Goal: Transaction & Acquisition: Purchase product/service

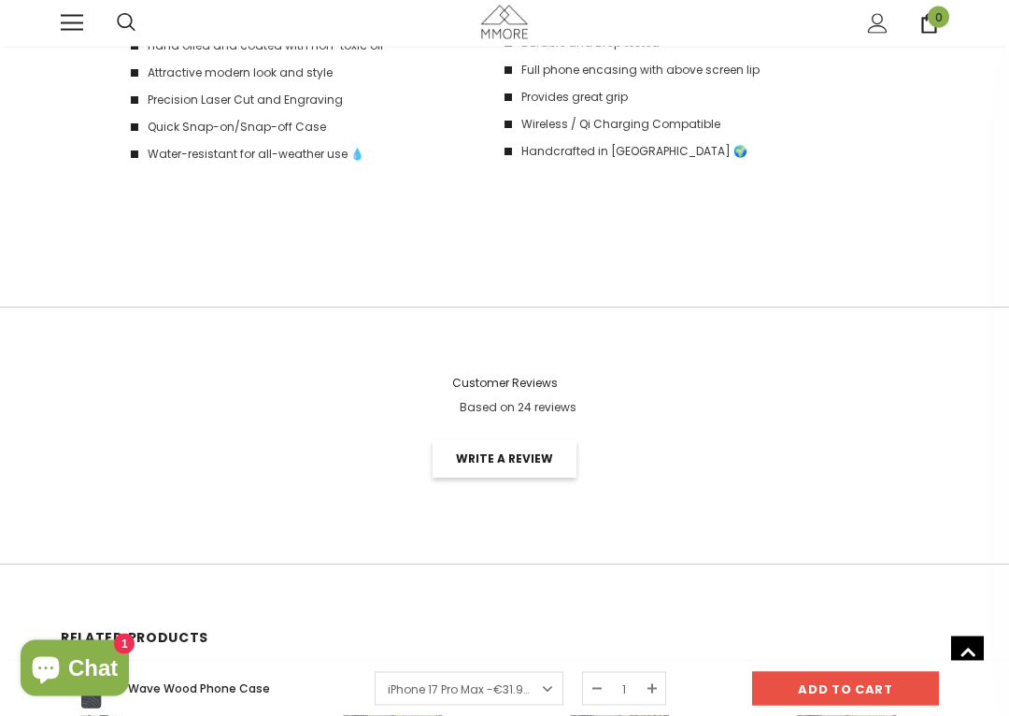
scroll to position [2812, 0]
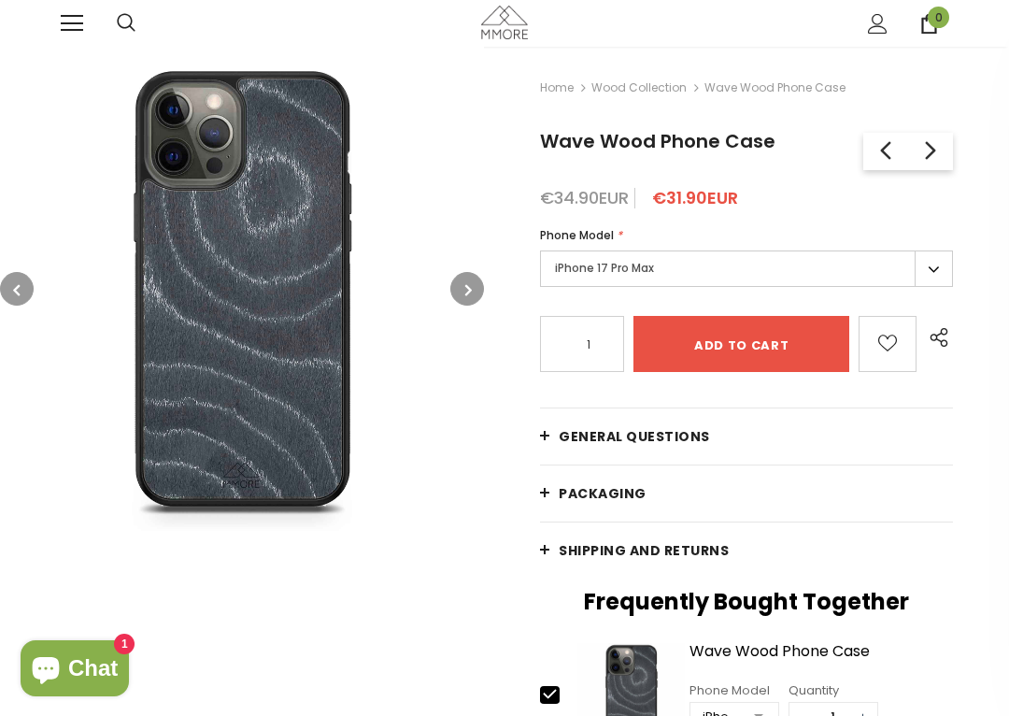
click at [25, 26] on div "Trending iPhone Huawei" at bounding box center [504, 23] width 1009 height 47
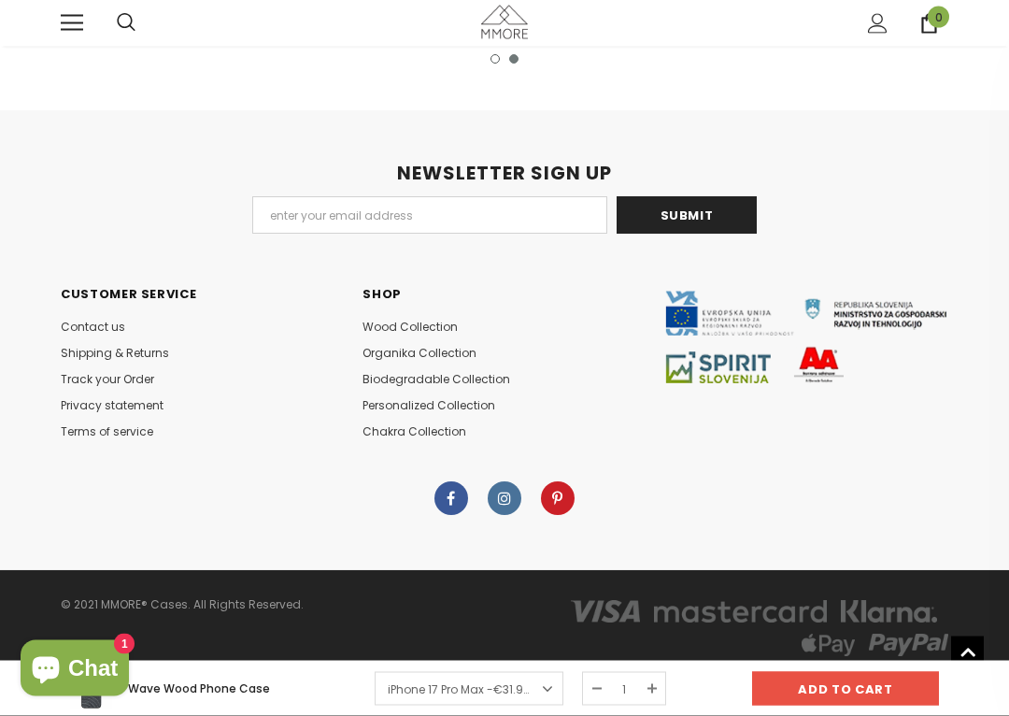
scroll to position [3819, 0]
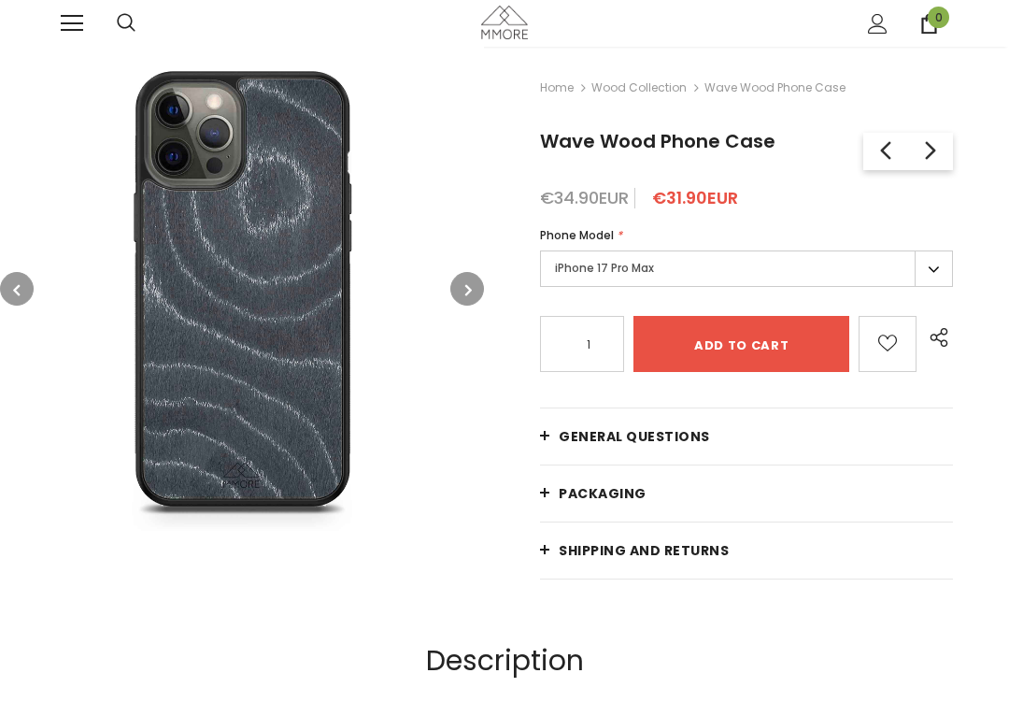
click at [34, 32] on div "Trending iPhone Huawei" at bounding box center [504, 23] width 1009 height 47
click at [34, 31] on div "Trending iPhone Huawei" at bounding box center [504, 23] width 1009 height 47
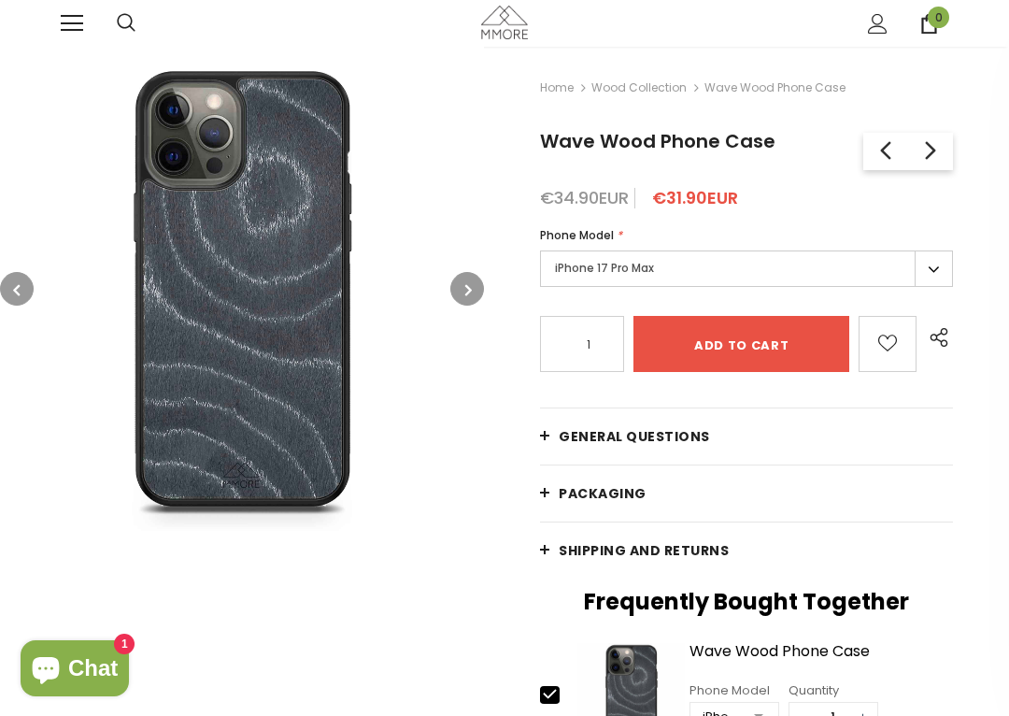
click at [10, 26] on div "Trending iPhone Huawei" at bounding box center [504, 23] width 1009 height 47
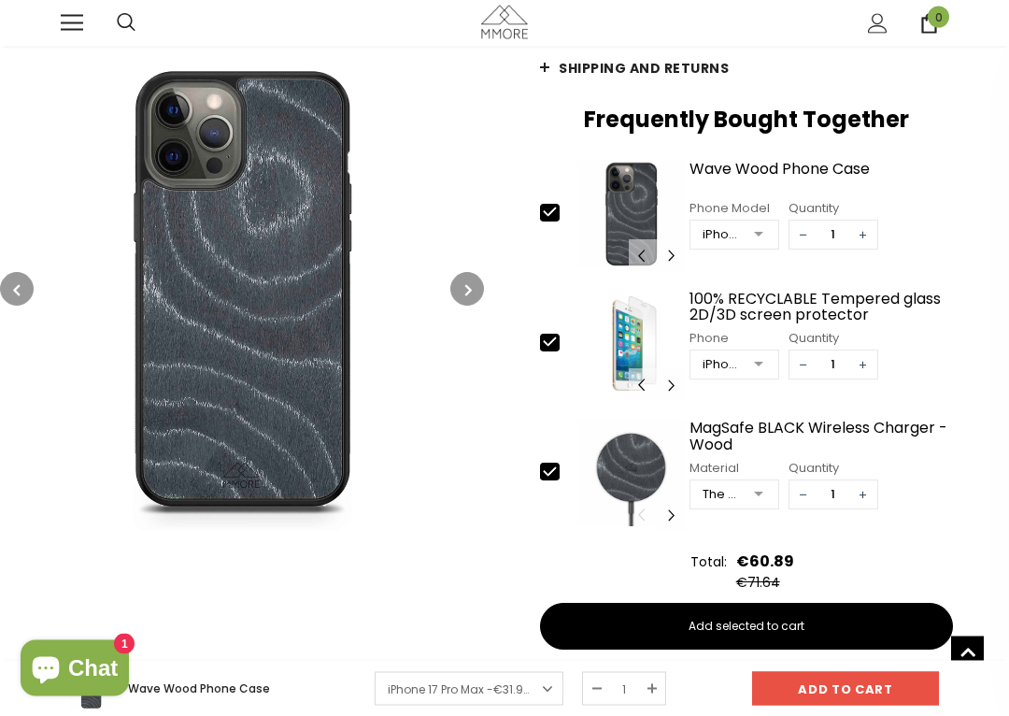
scroll to position [483, 0]
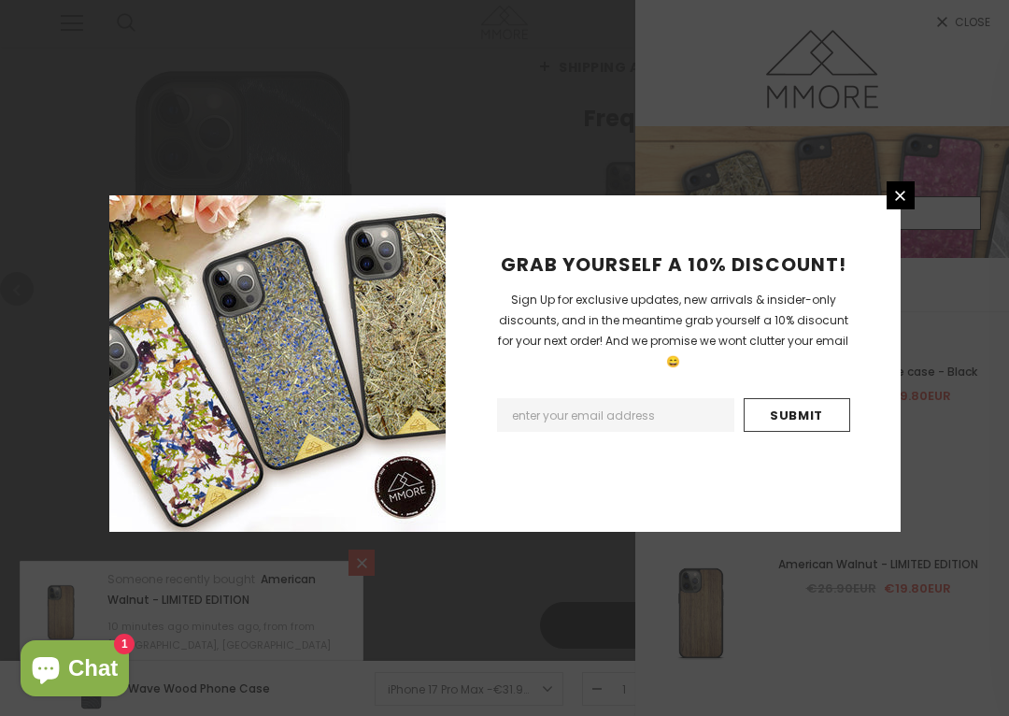
click at [907, 192] on icon at bounding box center [900, 196] width 16 height 16
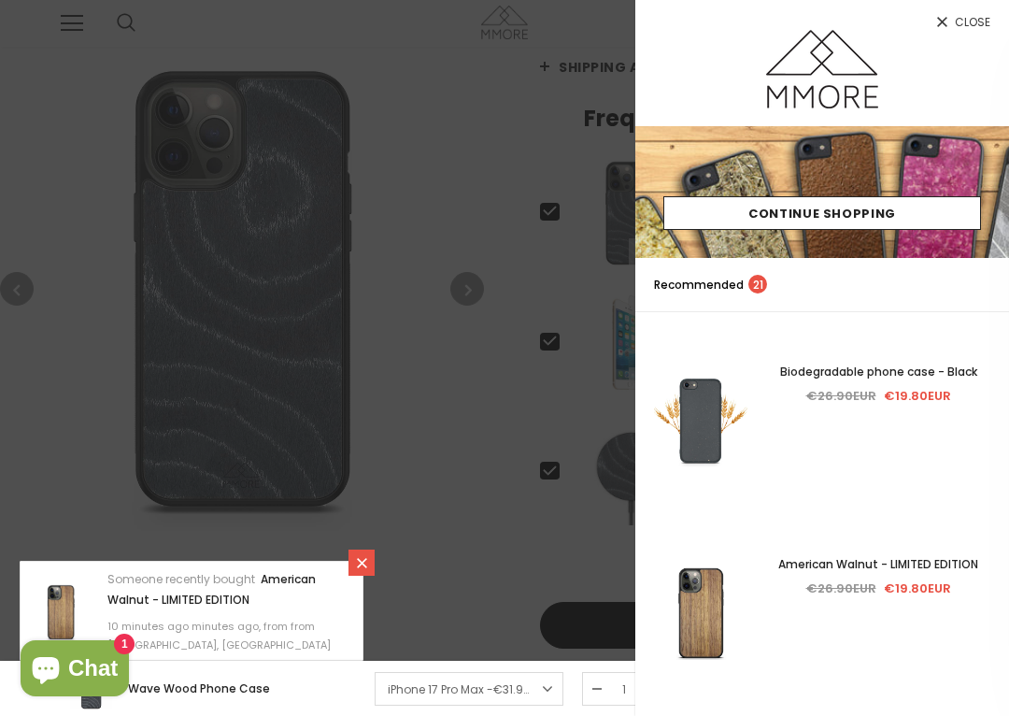
click at [952, 21] on link "Close" at bounding box center [822, 15] width 374 height 30
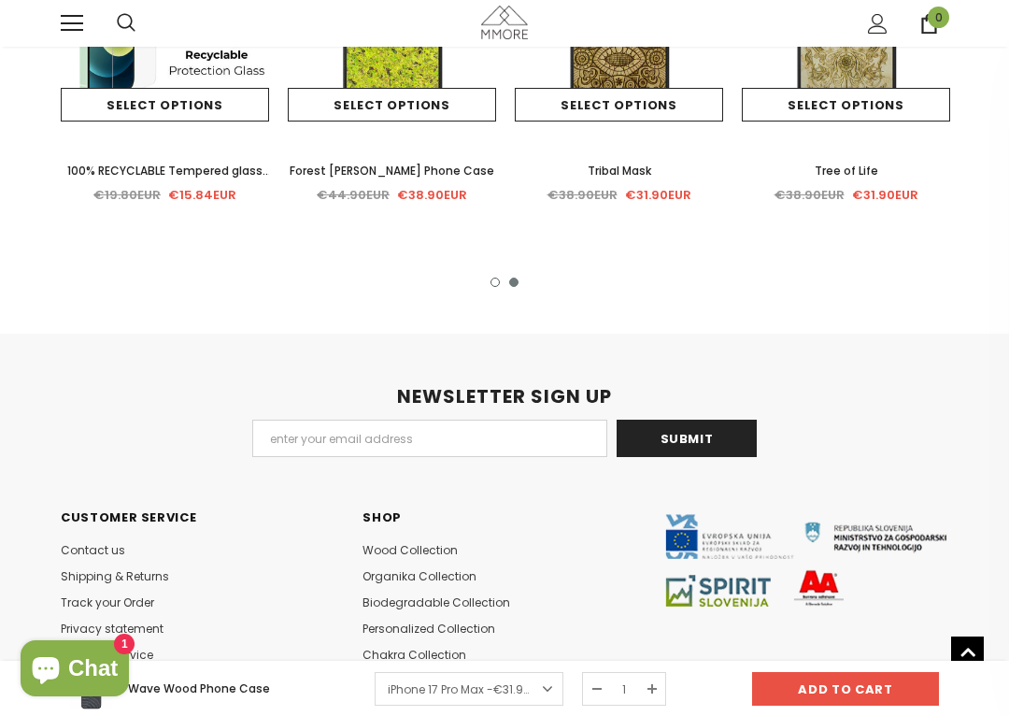
scroll to position [3819, 0]
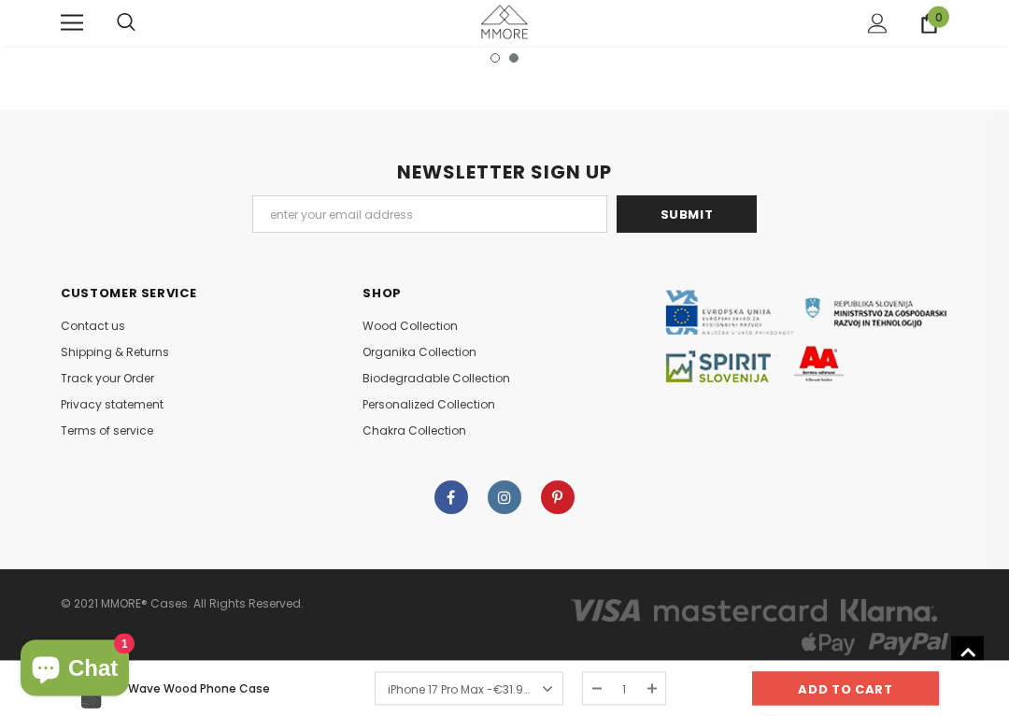
scroll to position [3819, 0]
